Goal: Information Seeking & Learning: Learn about a topic

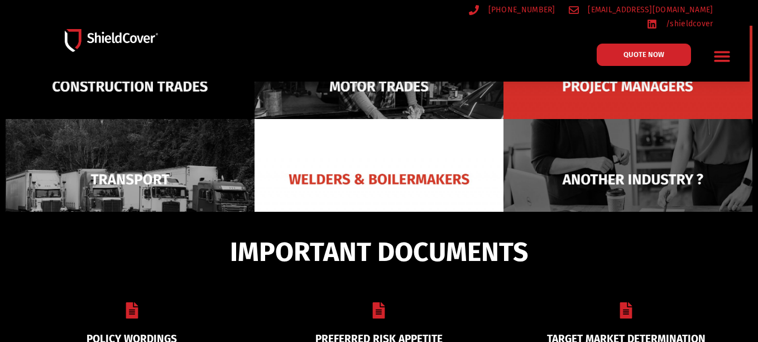
scroll to position [218, 0]
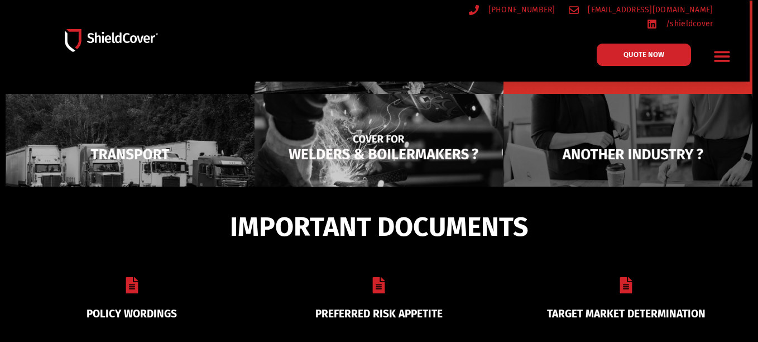
click at [414, 149] on img at bounding box center [379, 154] width 249 height 121
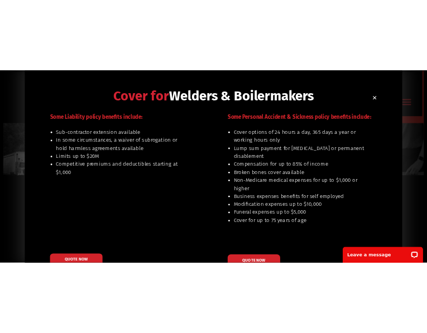
scroll to position [0, 0]
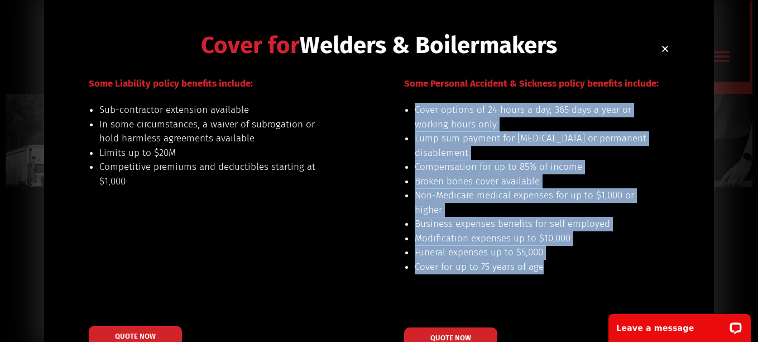
drag, startPoint x: 404, startPoint y: 105, endPoint x: 607, endPoint y: 266, distance: 259.2
click at [607, 266] on ul "Cover options of 24 hours a day, 365 days a year or working hours only Lump sum…" at bounding box center [531, 188] width 233 height 171
copy ul "Cover options of 24 hours a day, 365 days a year or working hours only Lump sum…"
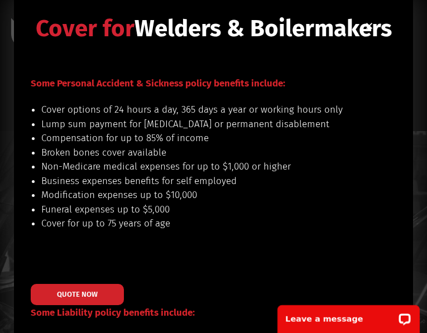
click at [374, 24] on h2 "Cover for Welders & Boilermakers" at bounding box center [214, 28] width 366 height 23
click at [373, 25] on icon "Close" at bounding box center [369, 26] width 8 height 8
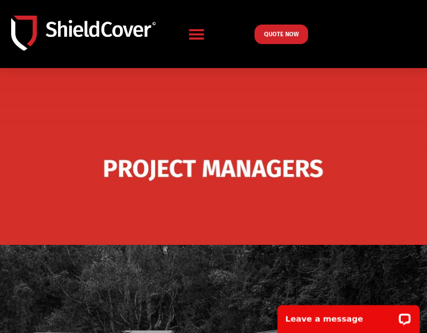
scroll to position [498, 0]
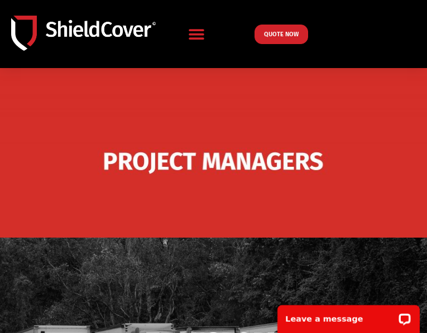
click at [276, 183] on img at bounding box center [213, 162] width 427 height 207
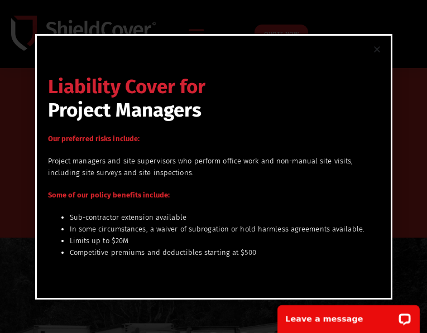
click at [393, 17] on div "Liability Cover for Project Managers Our preferred risks include: Project manag…" at bounding box center [213, 166] width 427 height 333
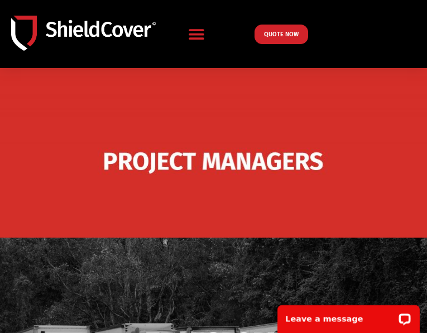
click at [368, 34] on div "QUOTE NOW" at bounding box center [332, 35] width 154 height 20
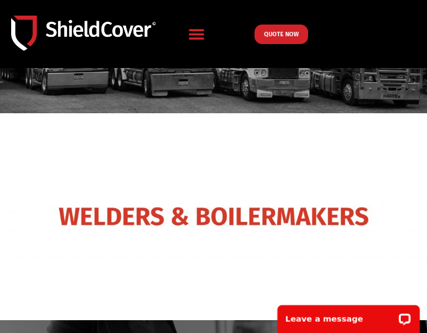
scroll to position [833, 0]
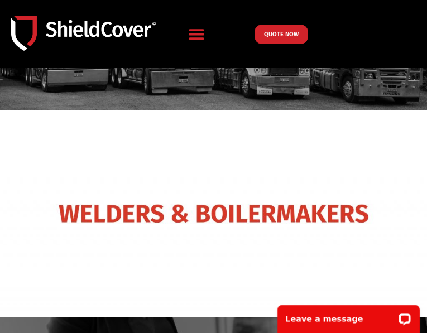
click at [264, 90] on img at bounding box center [213, 6] width 427 height 207
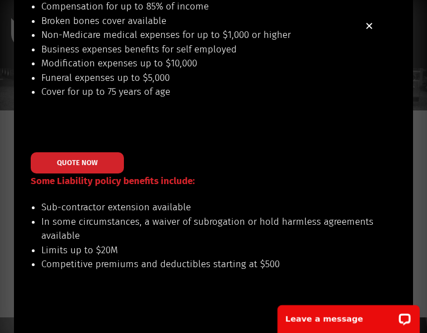
scroll to position [56, 0]
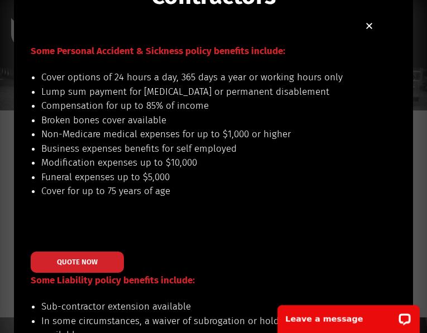
click at [371, 25] on icon "Close" at bounding box center [369, 26] width 8 height 8
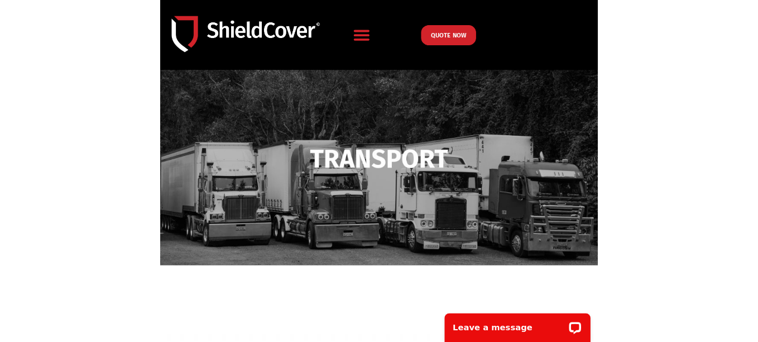
scroll to position [657, 0]
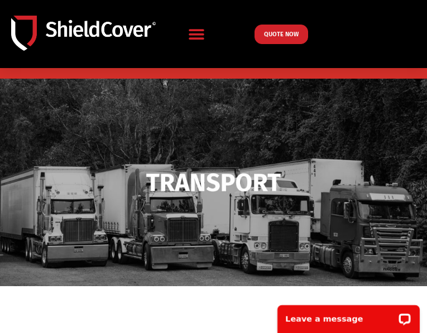
click at [231, 149] on img at bounding box center [213, 182] width 427 height 207
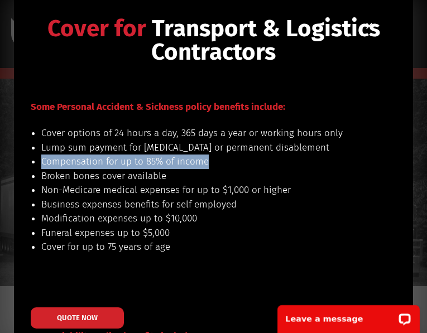
drag, startPoint x: 154, startPoint y: 161, endPoint x: 240, endPoint y: 155, distance: 86.2
click at [240, 155] on div "Cover options of 24 hours a day, 365 days a year or working hours only Lump sum…" at bounding box center [196, 197] width 366 height 142
copy li "Compensation for up to 85% of income"
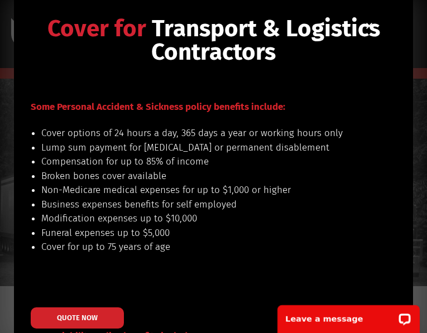
click at [151, 228] on li "Funeral expenses up to $5,000" at bounding box center [209, 233] width 337 height 15
drag, startPoint x: 161, startPoint y: 213, endPoint x: 313, endPoint y: 201, distance: 151.8
click at [161, 213] on li "Modification expenses up to $10,000" at bounding box center [209, 219] width 337 height 15
click at [155, 216] on li "Modification expenses up to $10,000" at bounding box center [209, 219] width 337 height 15
drag, startPoint x: 349, startPoint y: 147, endPoint x: 41, endPoint y: 148, distance: 308.3
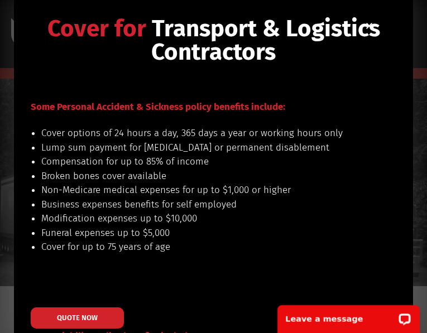
click at [41, 148] on div "Cover options of 24 hours a day, 365 days a year or working hours only Lump sum…" at bounding box center [196, 197] width 366 height 142
drag, startPoint x: 385, startPoint y: 19, endPoint x: 385, endPoint y: 13, distance: 6.2
click at [385, 20] on h2 "Cover for Transport & Logistics Contractors" at bounding box center [214, 40] width 366 height 47
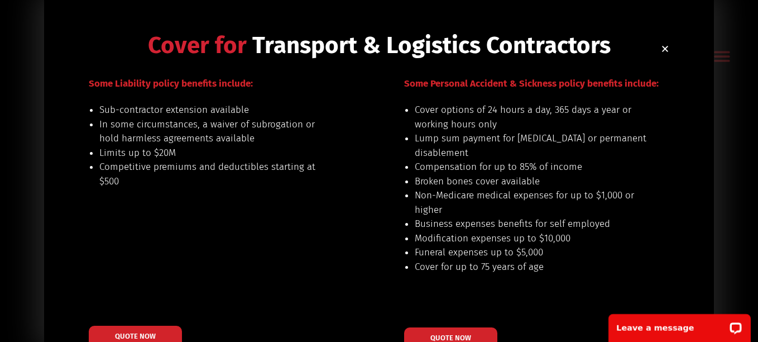
click at [671, 40] on div "Cover for Transport & Logistics Contractors Our preferred risks include: genera…" at bounding box center [379, 191] width 670 height 382
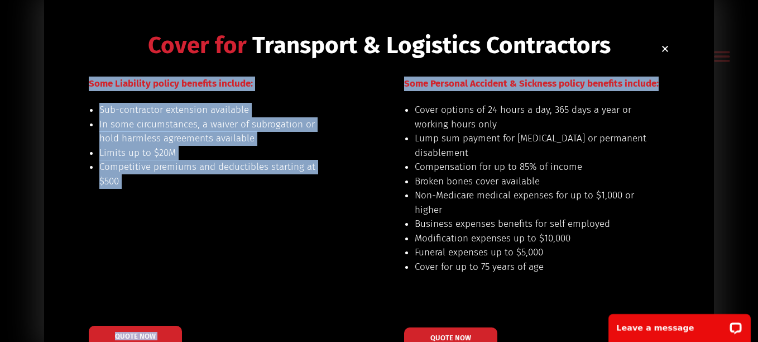
drag, startPoint x: 662, startPoint y: 54, endPoint x: 661, endPoint y: 122, distance: 67.6
click at [661, 122] on div "Cover for Transport & Logistics Contractors Our preferred risks include: genera…" at bounding box center [379, 191] width 670 height 382
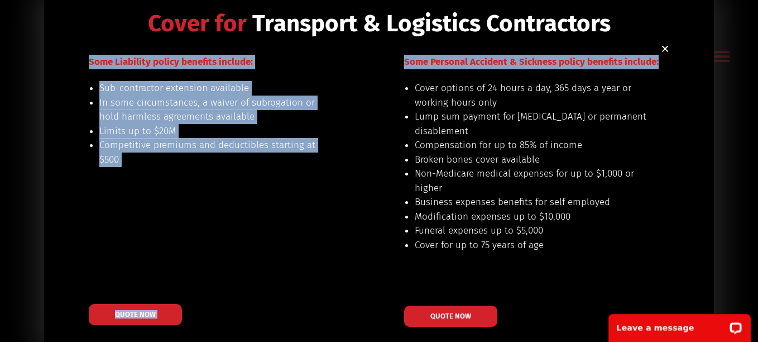
scroll to position [40, 0]
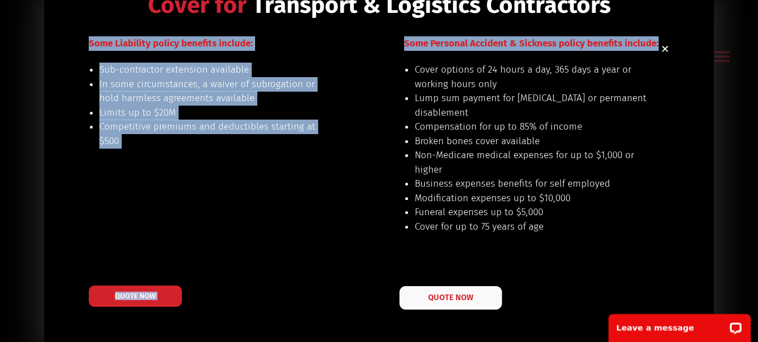
click at [441, 306] on link "QUOTE NOW" at bounding box center [451, 297] width 103 height 23
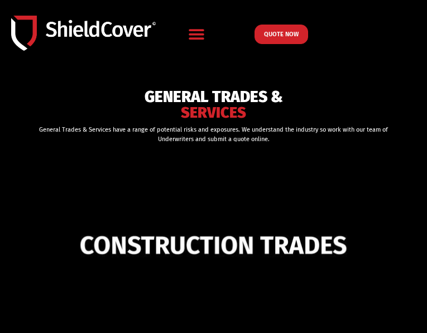
click at [113, 199] on img at bounding box center [213, 245] width 427 height 207
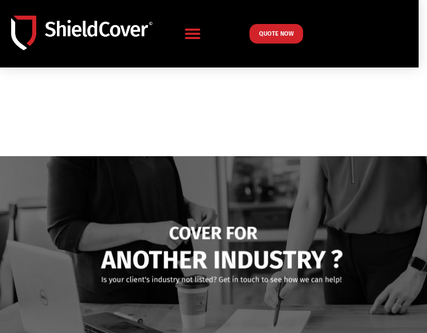
scroll to position [1005, 0]
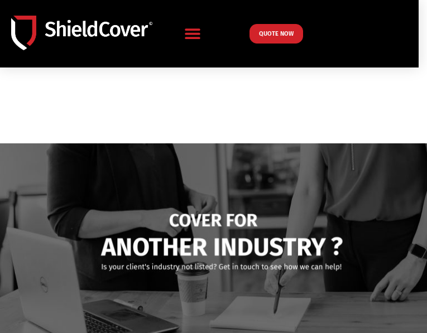
click at [251, 93] on img at bounding box center [213, 39] width 427 height 207
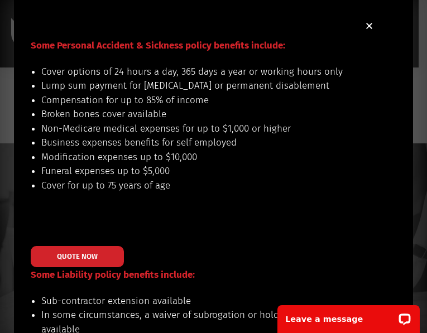
scroll to position [56, 0]
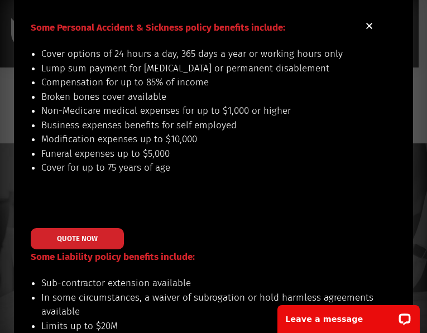
click at [370, 25] on use "Close" at bounding box center [369, 26] width 6 height 6
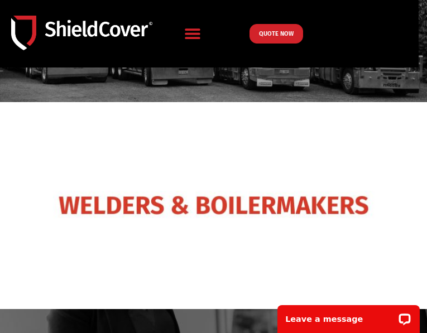
scroll to position [786, 0]
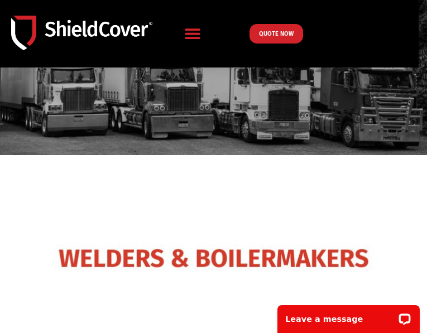
click at [224, 105] on img at bounding box center [213, 52] width 427 height 207
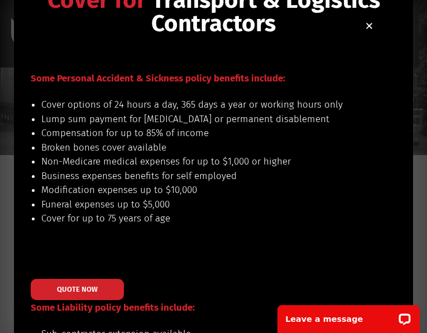
scroll to position [56, 0]
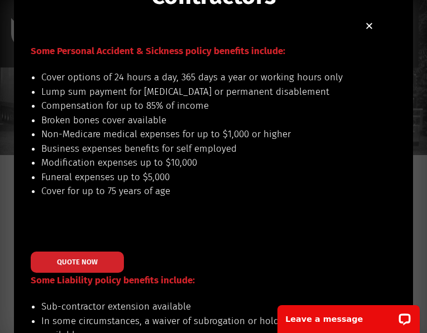
click at [137, 42] on section "Some Liability policy benefits include: Sub-contractor extension available In s…" at bounding box center [214, 278] width 366 height 502
click at [369, 26] on use "Close" at bounding box center [369, 26] width 6 height 6
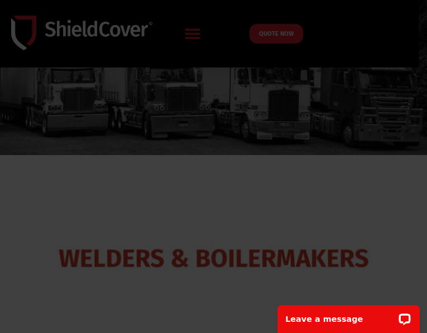
scroll to position [723, 0]
